Goal: Task Accomplishment & Management: Complete application form

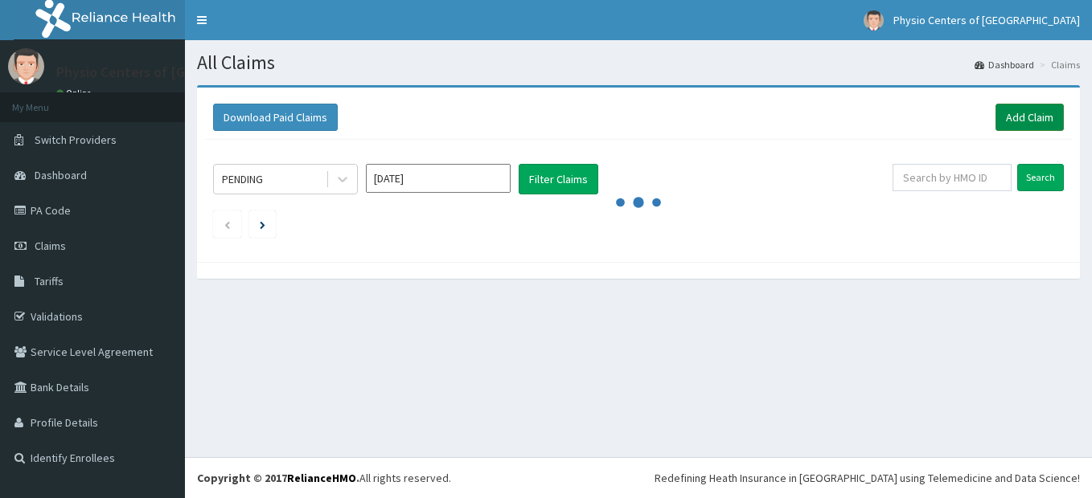
click at [1031, 121] on link "Add Claim" at bounding box center [1029, 117] width 68 height 27
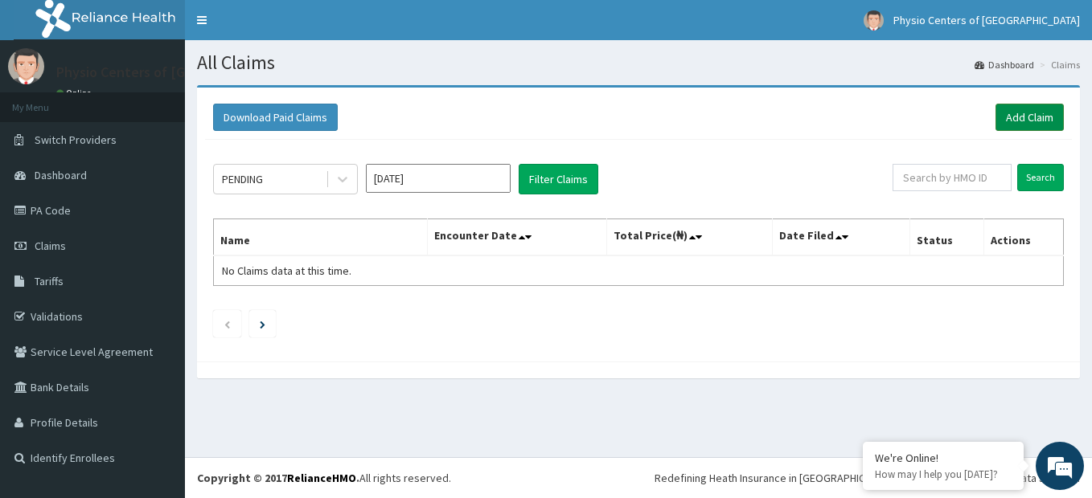
click at [1038, 119] on link "Add Claim" at bounding box center [1029, 117] width 68 height 27
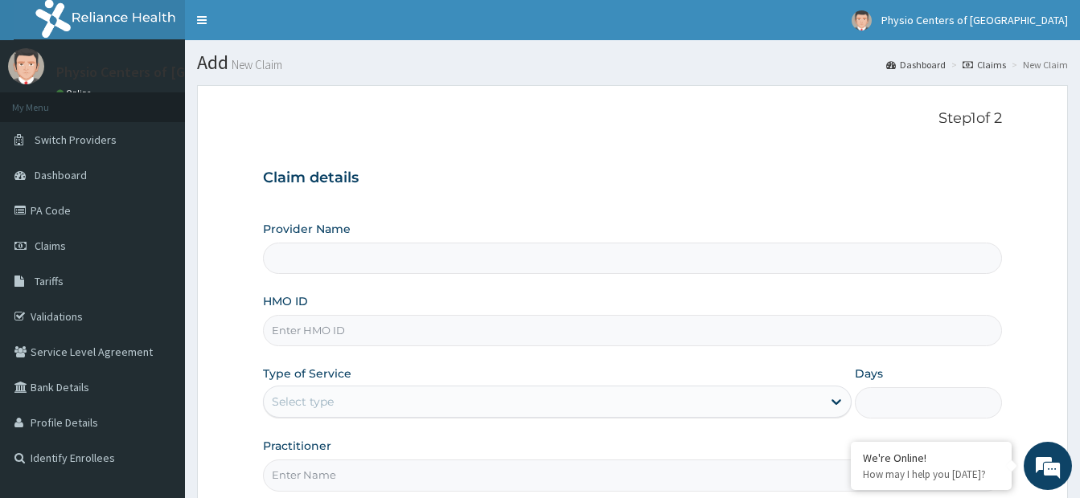
click at [383, 334] on input "HMO ID" at bounding box center [632, 330] width 739 height 31
type input "Physio Centers of [GEOGRAPHIC_DATA] - VI"
type input "ISL/10006/C"
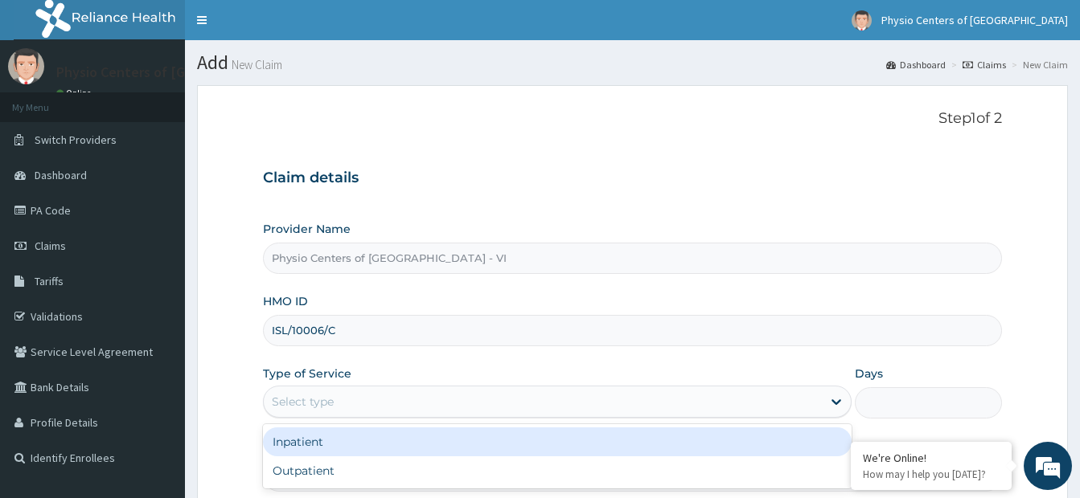
click at [486, 396] on div "Select type" at bounding box center [543, 402] width 558 height 26
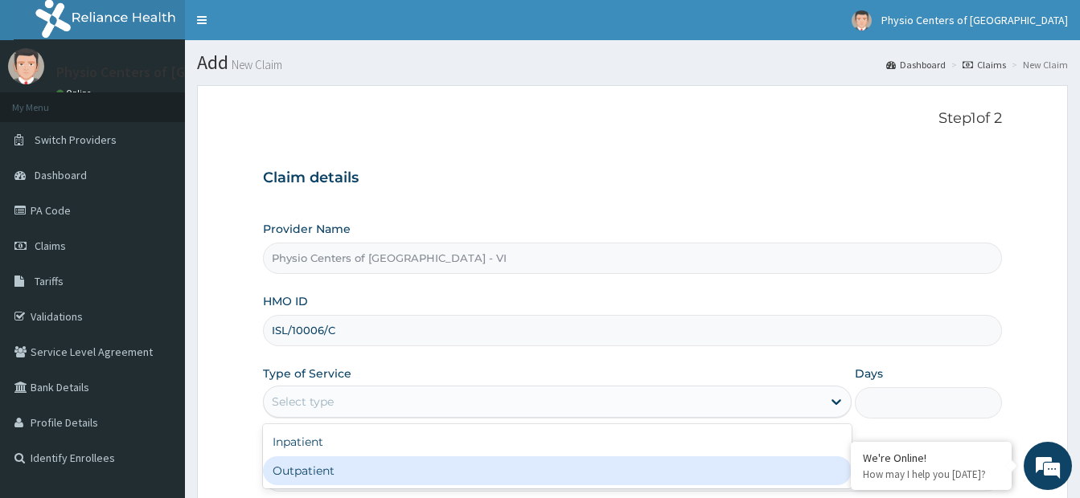
click at [408, 476] on div "Outpatient" at bounding box center [557, 471] width 589 height 29
type input "1"
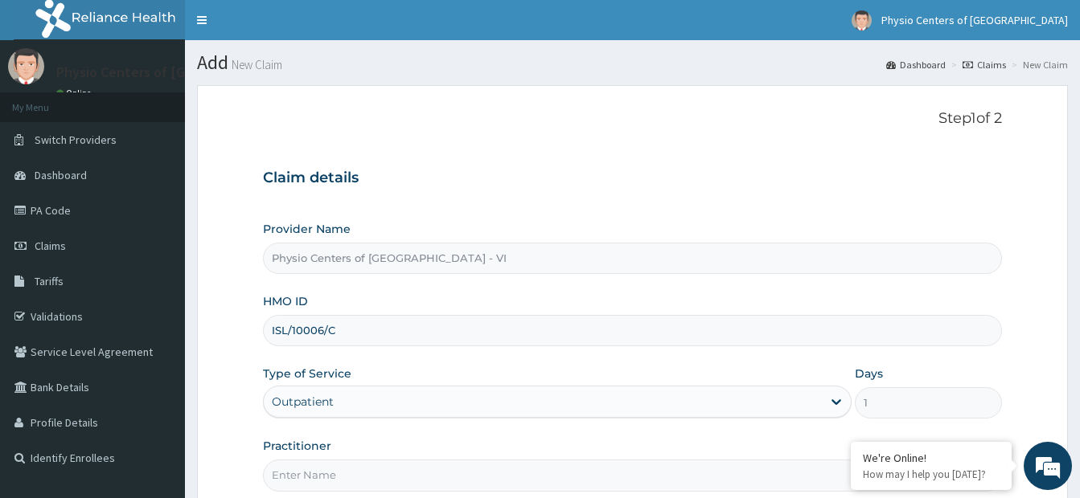
click at [426, 474] on input "Practitioner" at bounding box center [632, 475] width 739 height 31
type input "PT TOSIN OJO"
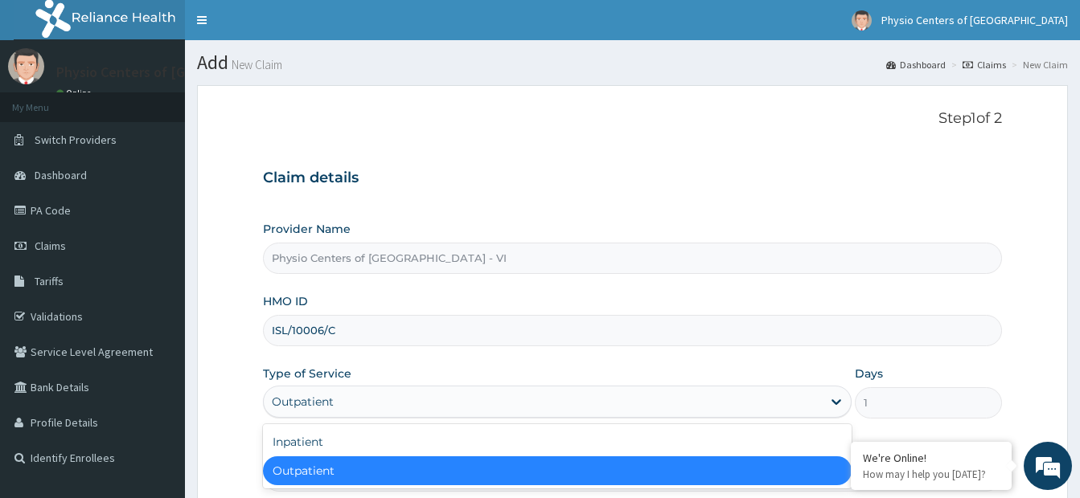
click at [437, 407] on div "Outpatient" at bounding box center [543, 402] width 558 height 26
click at [412, 466] on div "Outpatient" at bounding box center [557, 471] width 589 height 29
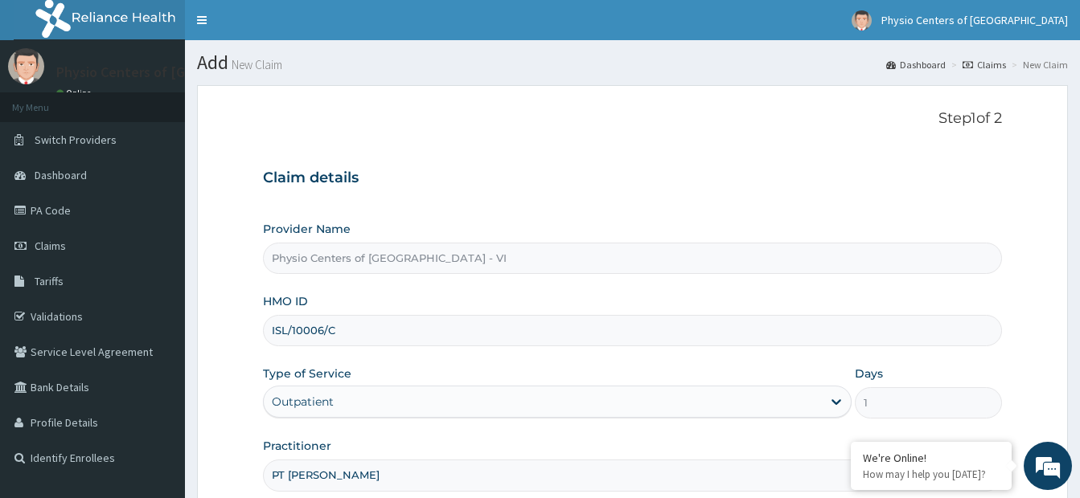
click at [223, 421] on form "Step 1 of 2 Claim details Provider Name Physio Centers of Africa - VI HMO ID IS…" at bounding box center [632, 346] width 871 height 522
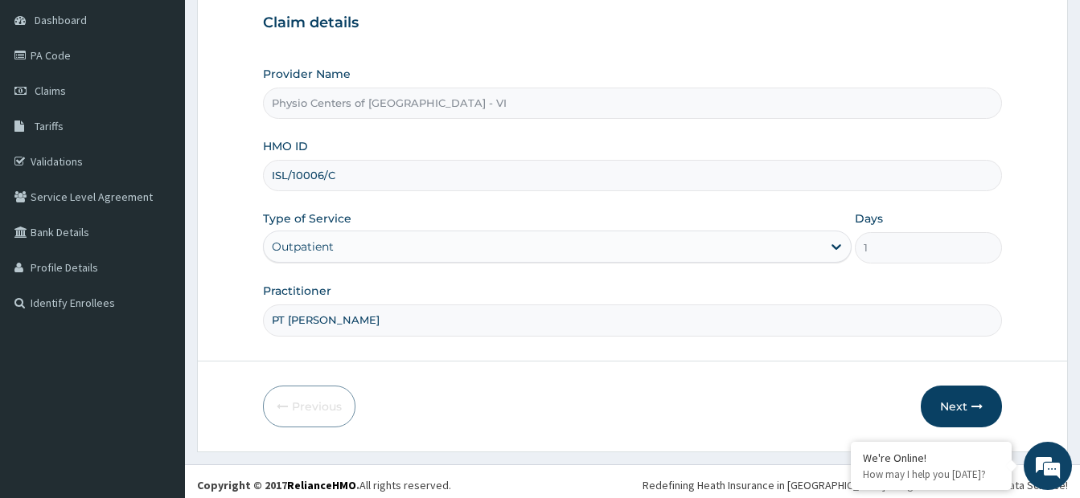
scroll to position [162, 0]
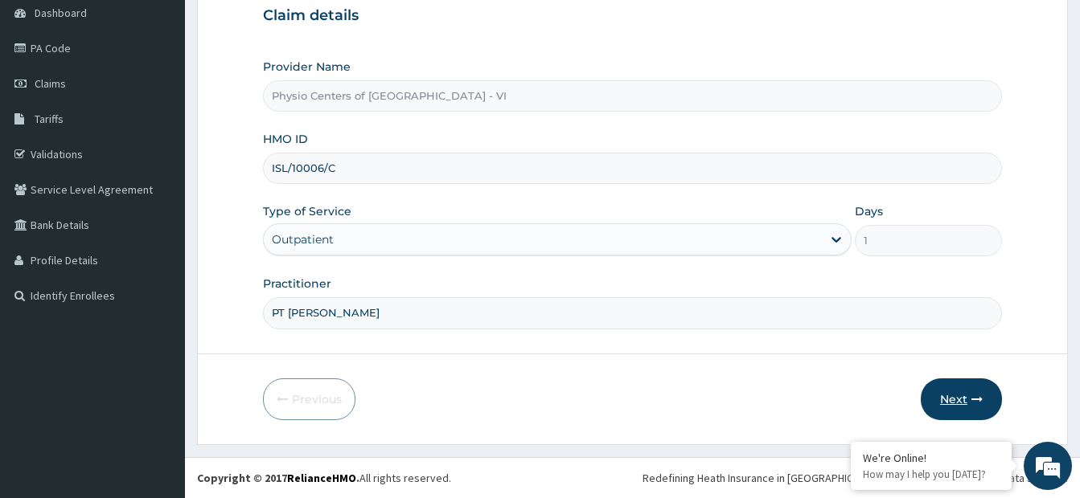
click at [951, 403] on button "Next" at bounding box center [961, 400] width 81 height 42
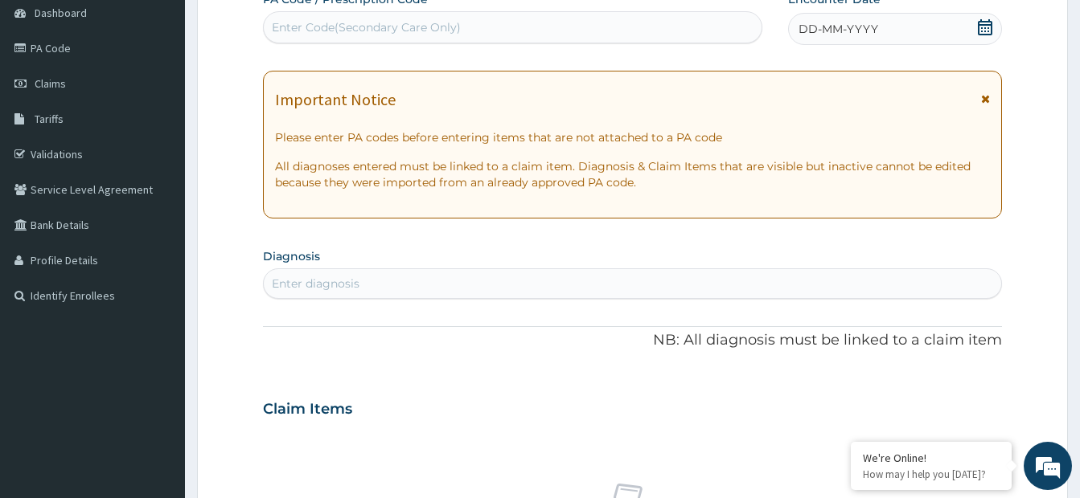
click at [589, 22] on div "Enter Code(Secondary Care Only)" at bounding box center [513, 27] width 498 height 26
paste input "PA/163700"
type input "PA/163700"
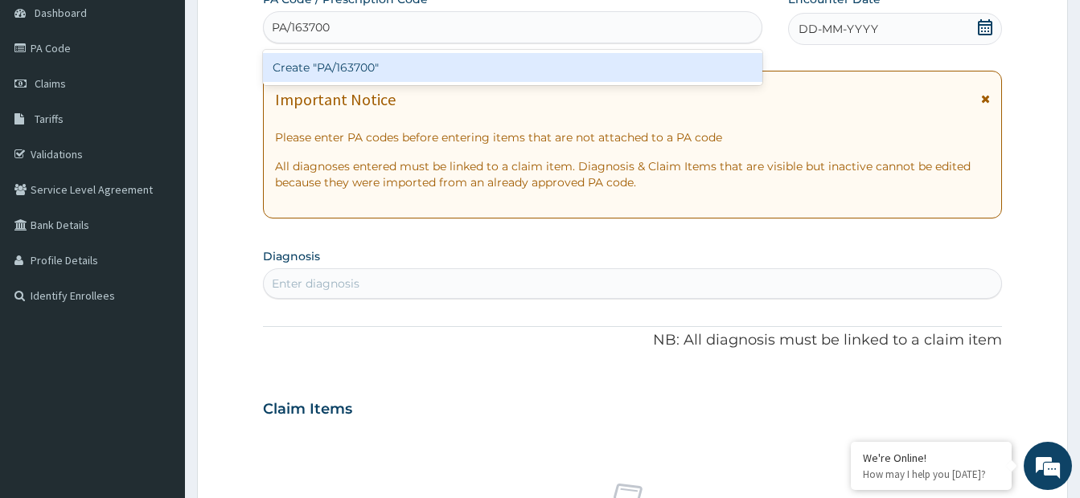
click at [554, 66] on div "Create "PA/163700"" at bounding box center [512, 67] width 499 height 29
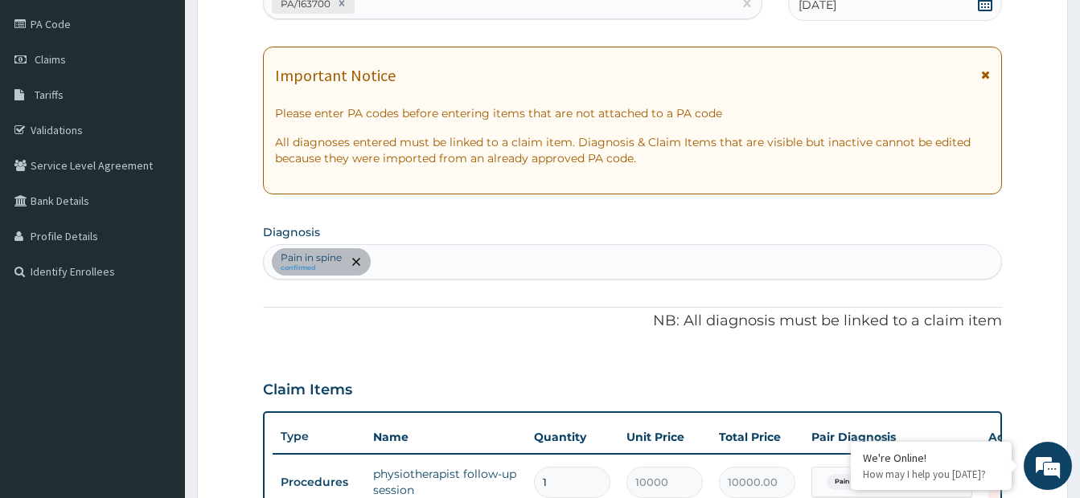
scroll to position [597, 0]
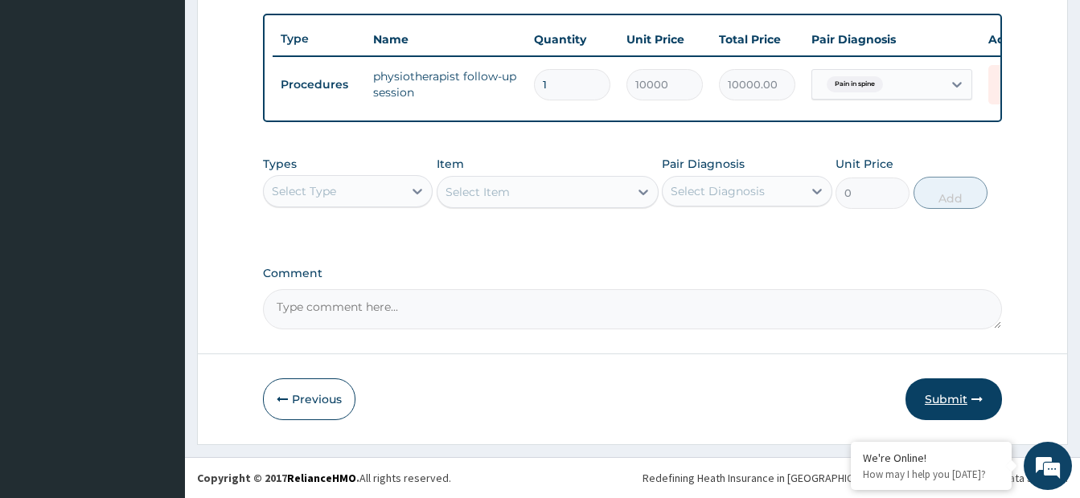
click at [948, 400] on button "Submit" at bounding box center [953, 400] width 96 height 42
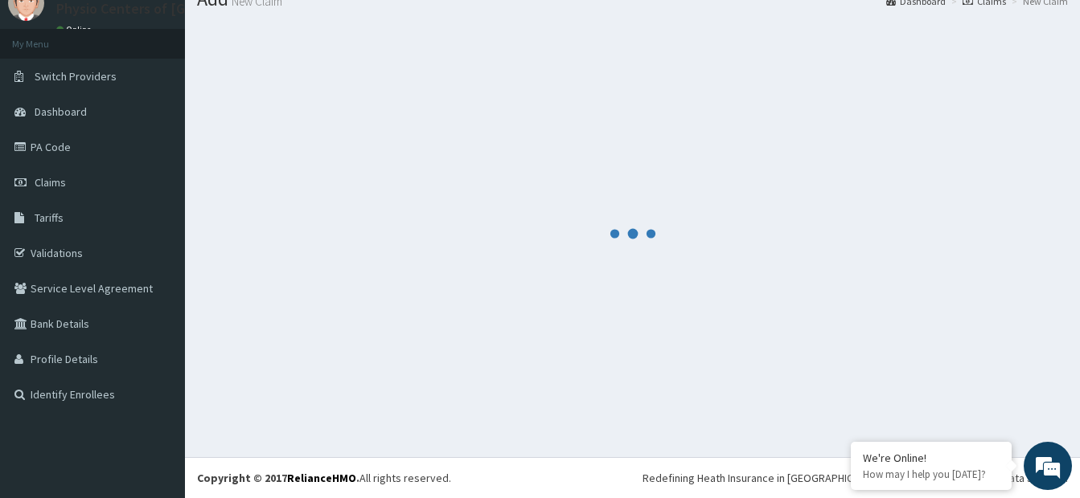
scroll to position [64, 0]
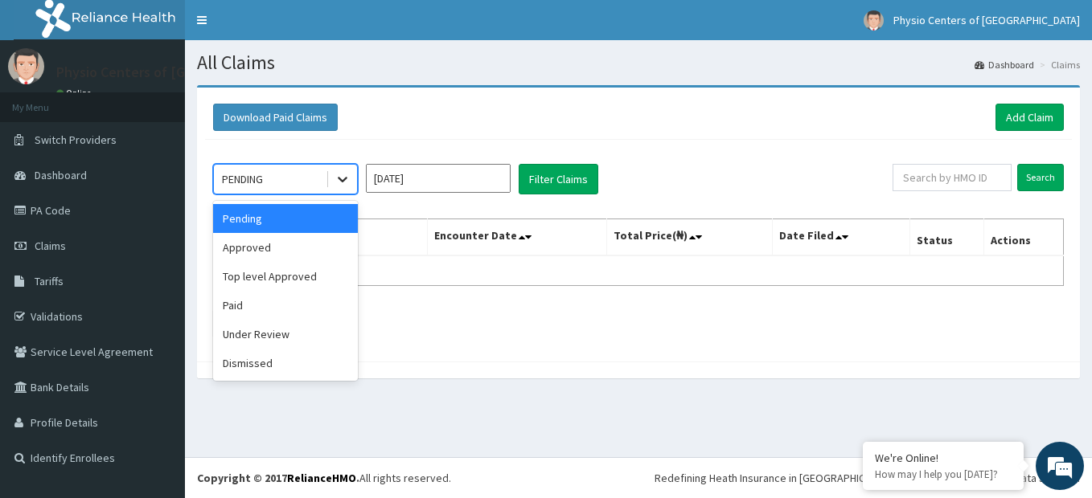
click at [341, 173] on icon at bounding box center [342, 179] width 16 height 16
click at [263, 339] on div "Under Review" at bounding box center [285, 334] width 145 height 29
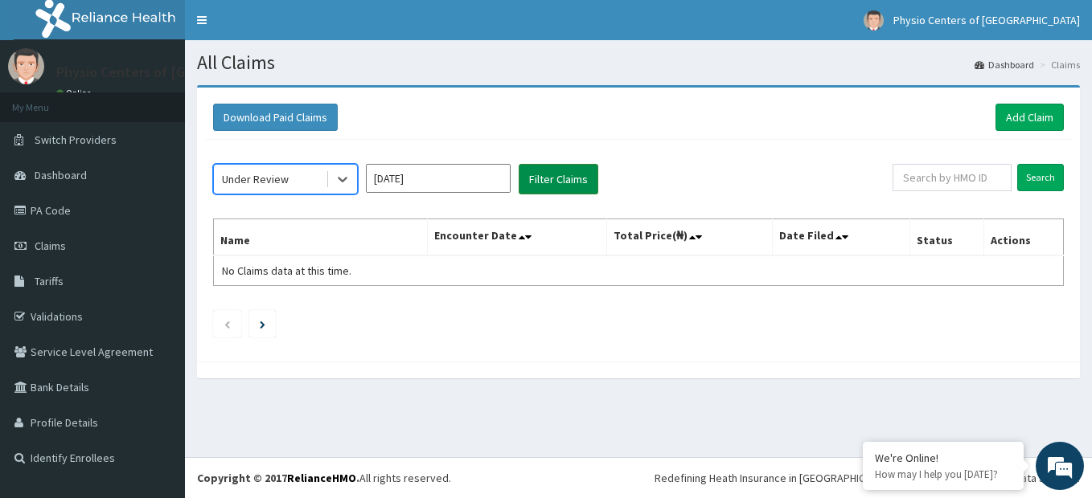
click at [552, 183] on button "Filter Claims" at bounding box center [559, 179] width 80 height 31
